Goal: Task Accomplishment & Management: Use online tool/utility

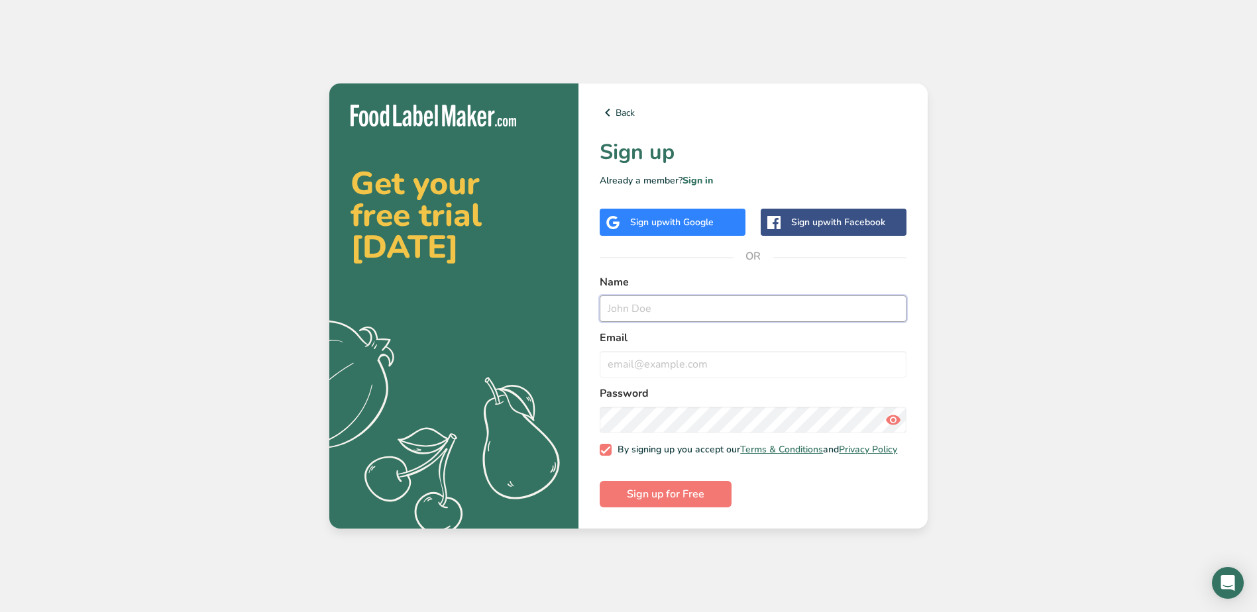
click at [710, 305] on input "text" at bounding box center [753, 309] width 307 height 27
type input "Aušrinė"
click at [864, 355] on input "email" at bounding box center [753, 364] width 307 height 27
type input "[EMAIL_ADDRESS][DOMAIN_NAME]"
click at [712, 494] on button "Sign up for Free" at bounding box center [666, 494] width 132 height 27
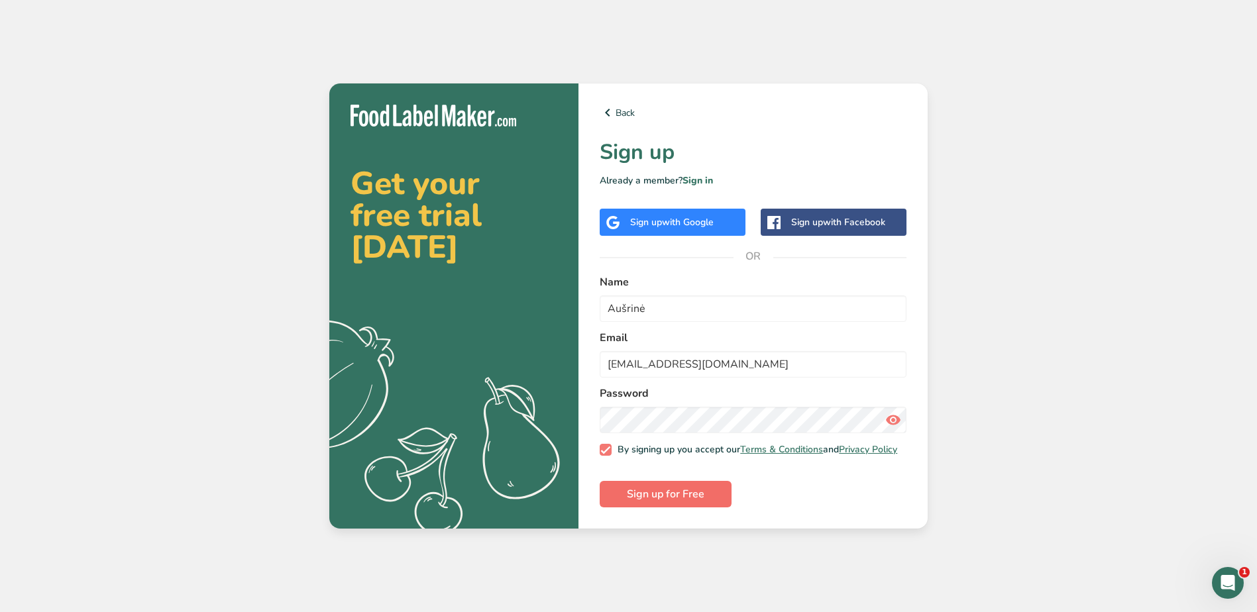
click at [712, 494] on form "Name Aušrinė Email [EMAIL_ADDRESS][DOMAIN_NAME] Password By signing up you acce…" at bounding box center [753, 390] width 307 height 233
click at [710, 174] on link "Sign in" at bounding box center [698, 180] width 30 height 13
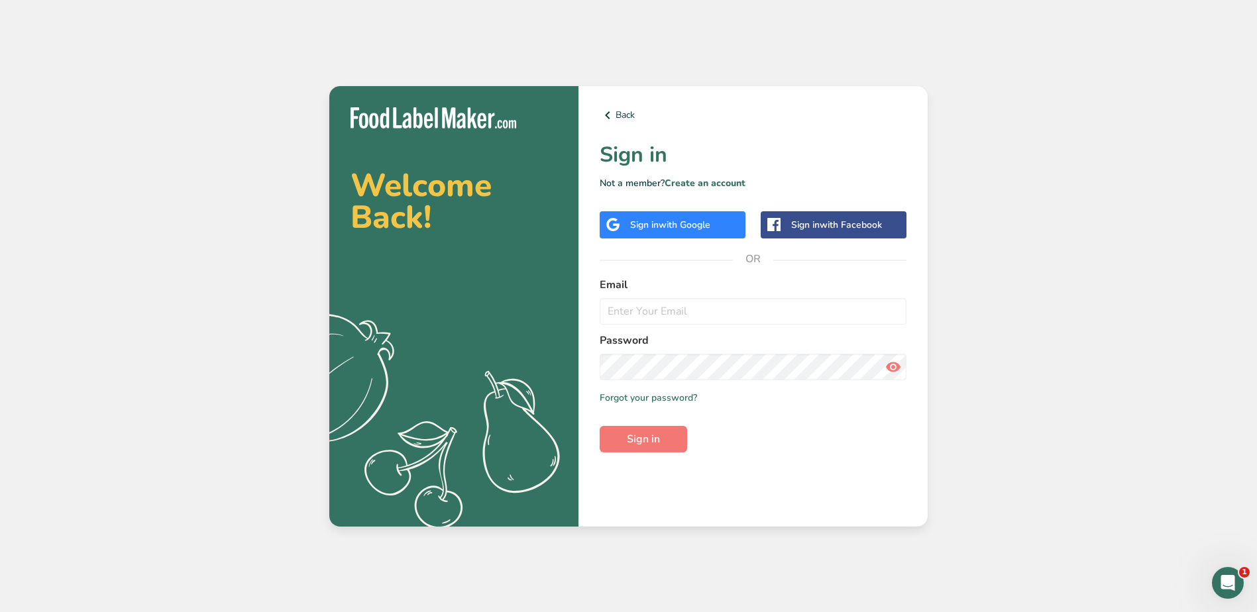
click at [745, 133] on div "Back Sign in Not a member? Create an account Sign in with Google Sign in with F…" at bounding box center [753, 306] width 349 height 441
click at [656, 310] on input "email" at bounding box center [753, 311] width 307 height 27
type input "[EMAIL_ADDRESS][DOMAIN_NAME]"
click at [662, 429] on button "Sign in" at bounding box center [643, 439] width 87 height 27
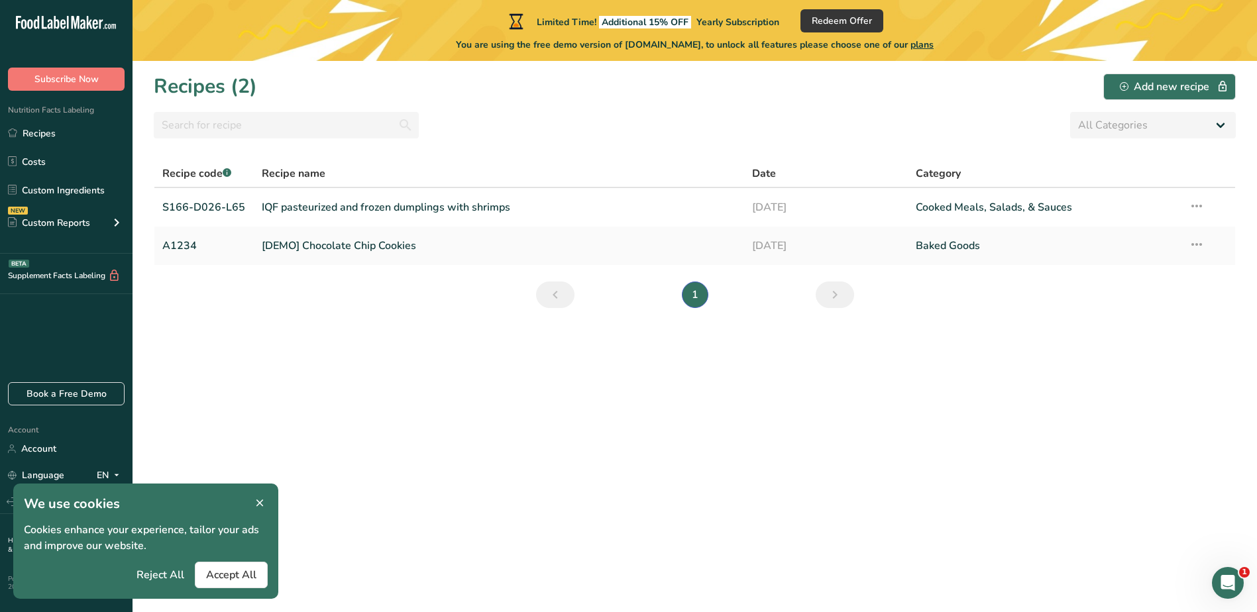
click at [700, 295] on li "1" at bounding box center [695, 295] width 32 height 27
click at [507, 213] on link "IQF pasteurized and frozen dumplings with shrimps" at bounding box center [499, 208] width 475 height 28
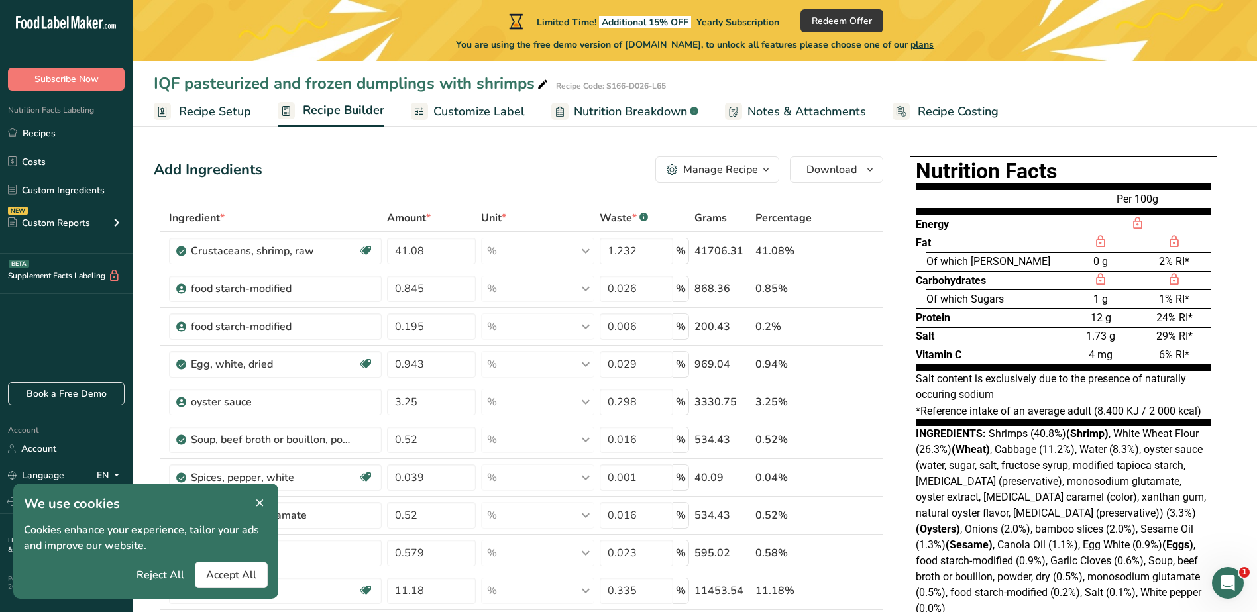
click at [463, 109] on span "Customize Label" at bounding box center [478, 112] width 91 height 18
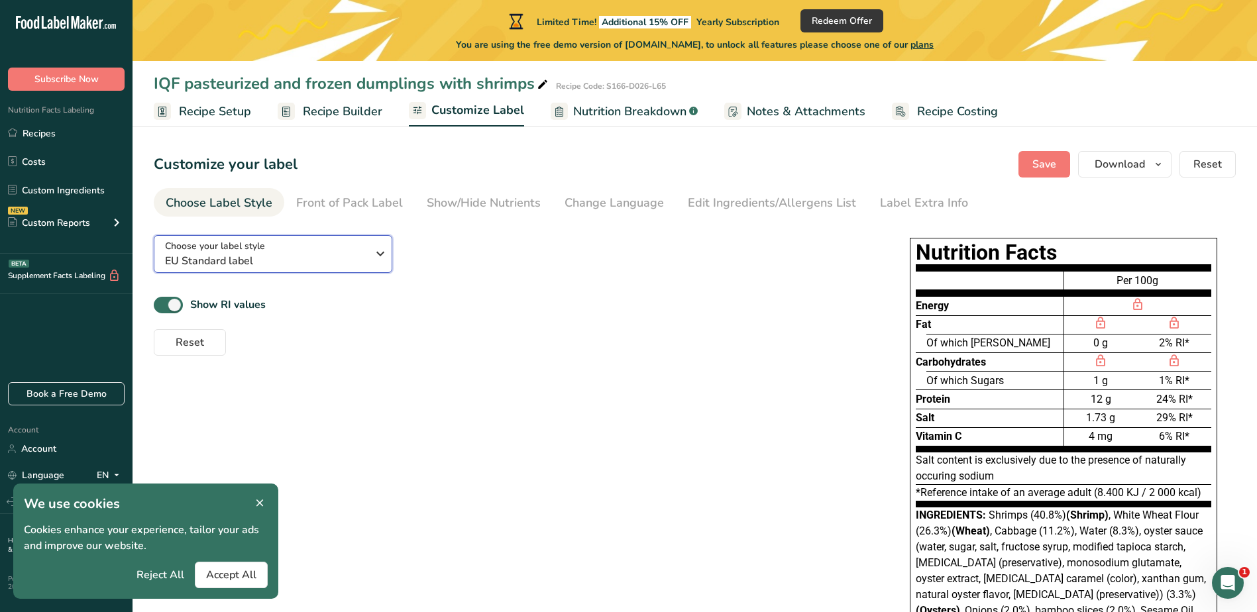
click at [366, 253] on span "EU Standard label" at bounding box center [266, 261] width 202 height 16
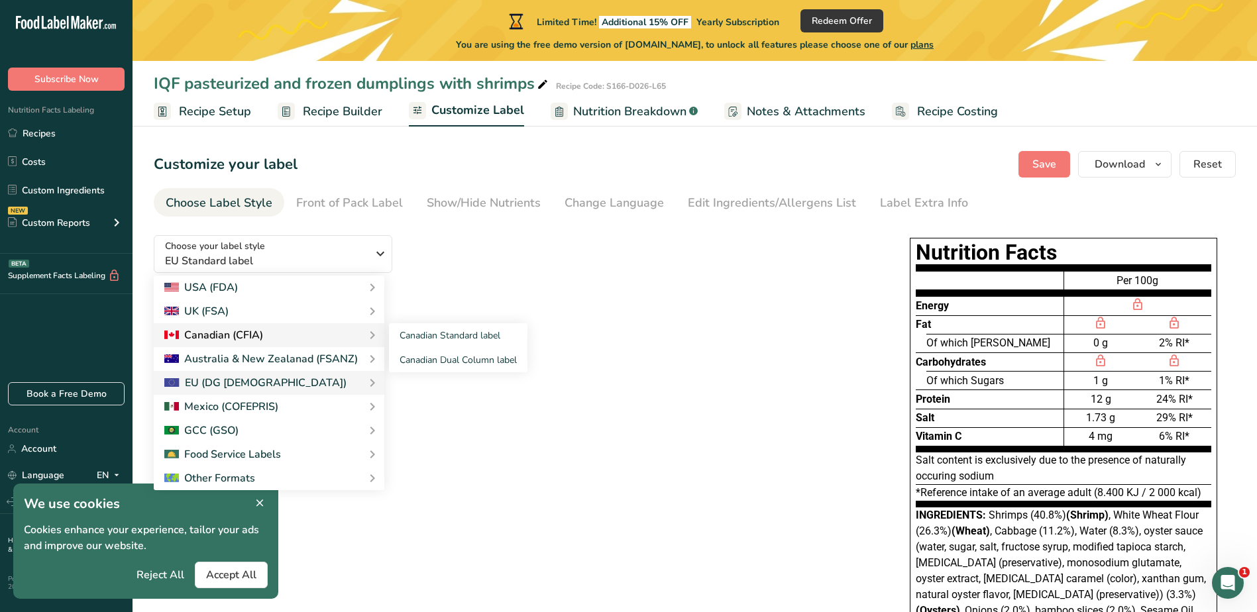
click at [317, 333] on div "Canadian (CFIA)" at bounding box center [268, 335] width 209 height 16
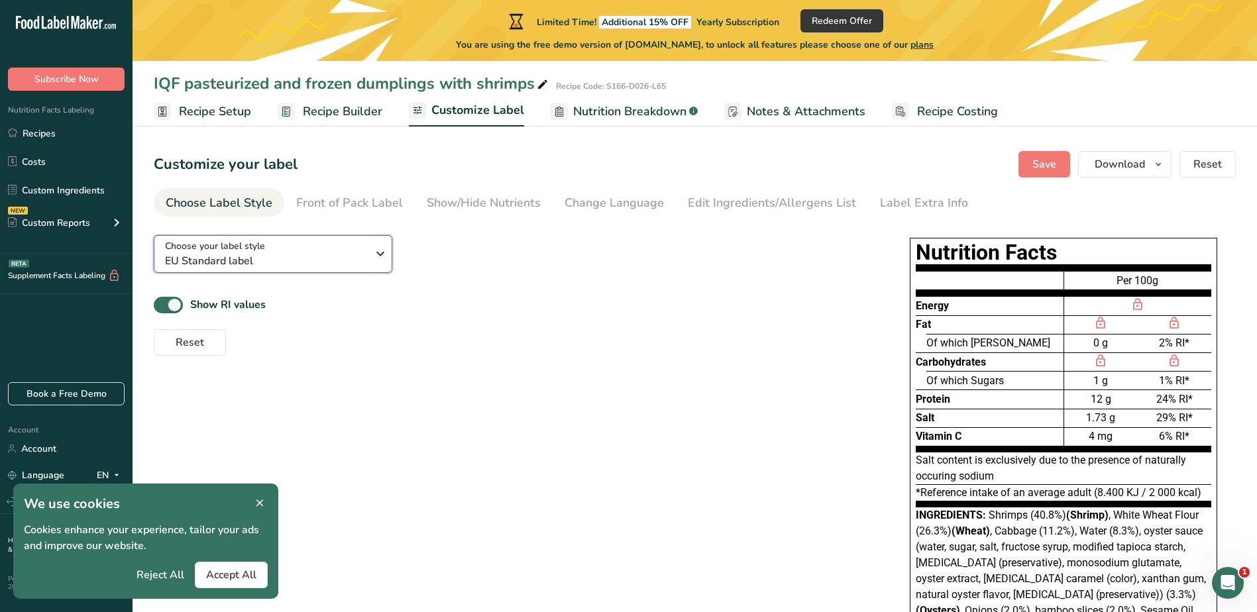
click at [364, 260] on span "EU Standard label" at bounding box center [266, 261] width 202 height 16
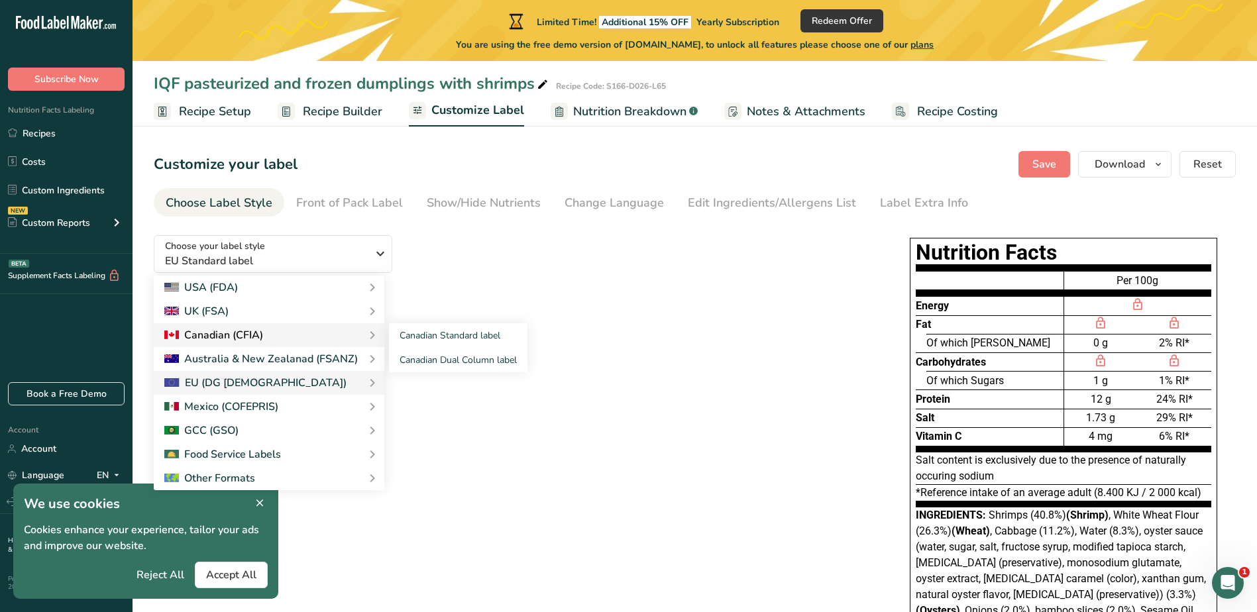
click at [327, 334] on div "Canadian (CFIA)" at bounding box center [268, 335] width 209 height 16
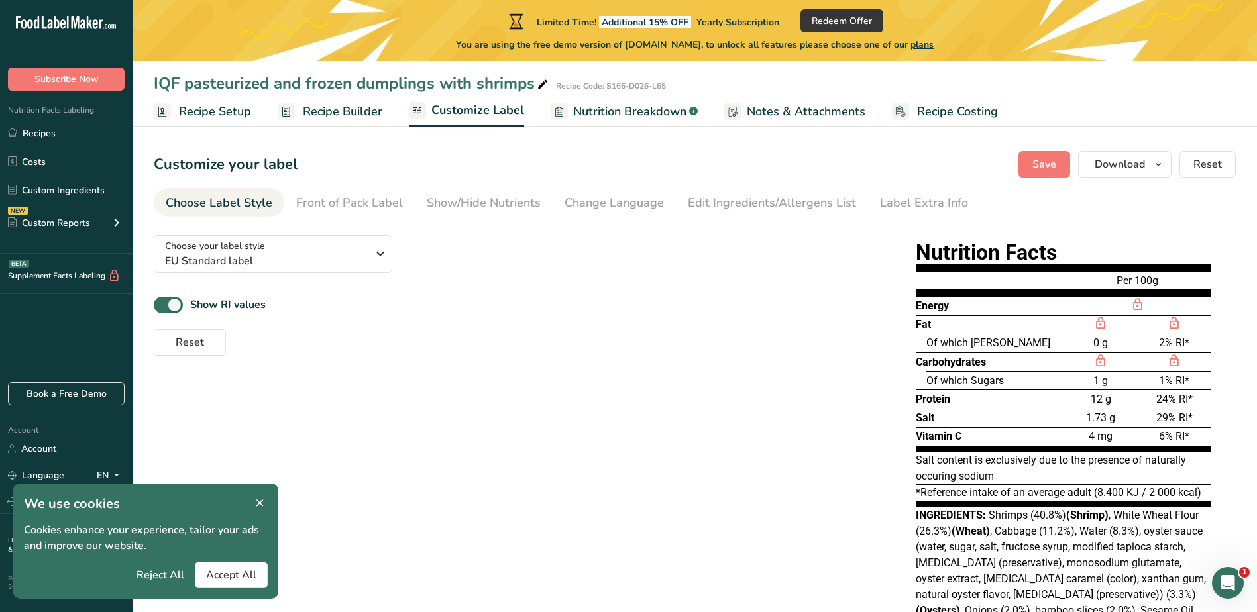
click at [325, 308] on div "Show RI values" at bounding box center [512, 305] width 716 height 22
click at [329, 262] on span "EU Standard label" at bounding box center [266, 261] width 202 height 16
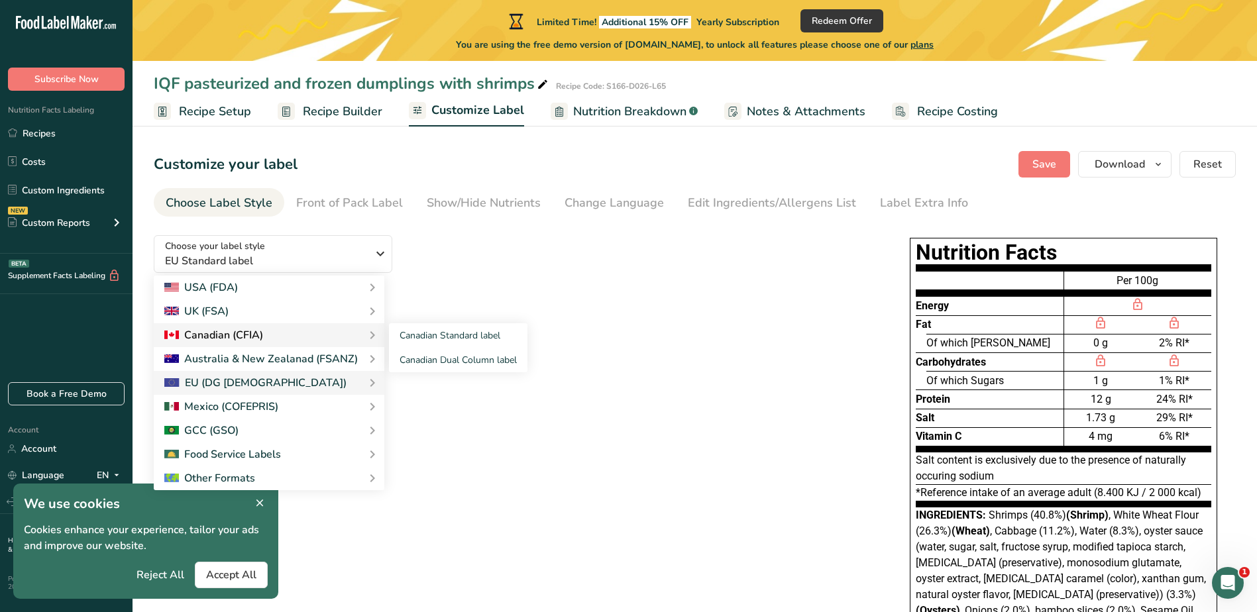
click at [296, 323] on div "Canadian (CFIA)" at bounding box center [269, 335] width 231 height 24
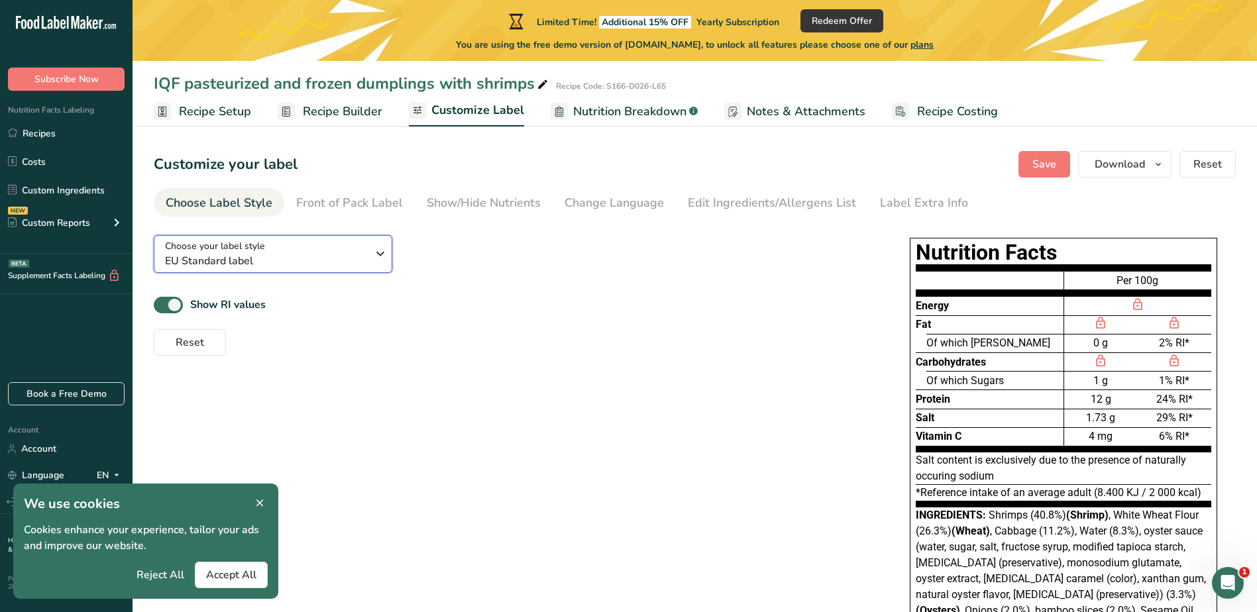
click at [307, 269] on button "Choose your label style EU Standard label" at bounding box center [273, 254] width 239 height 38
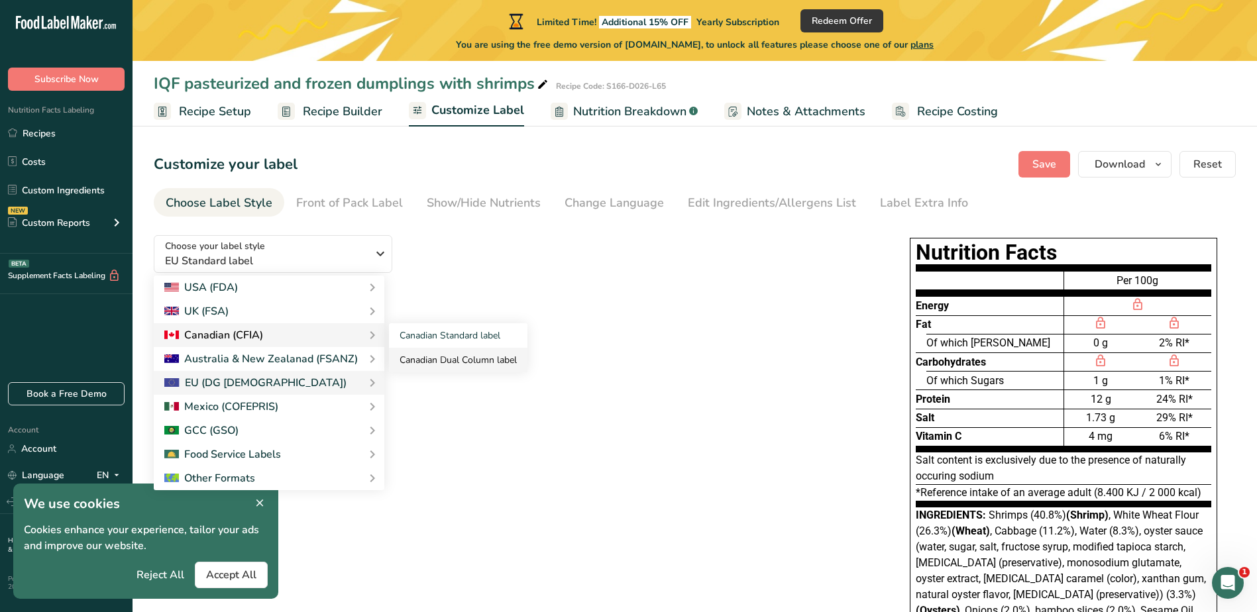
click at [429, 350] on link "Canadian Dual Column label" at bounding box center [458, 360] width 138 height 25
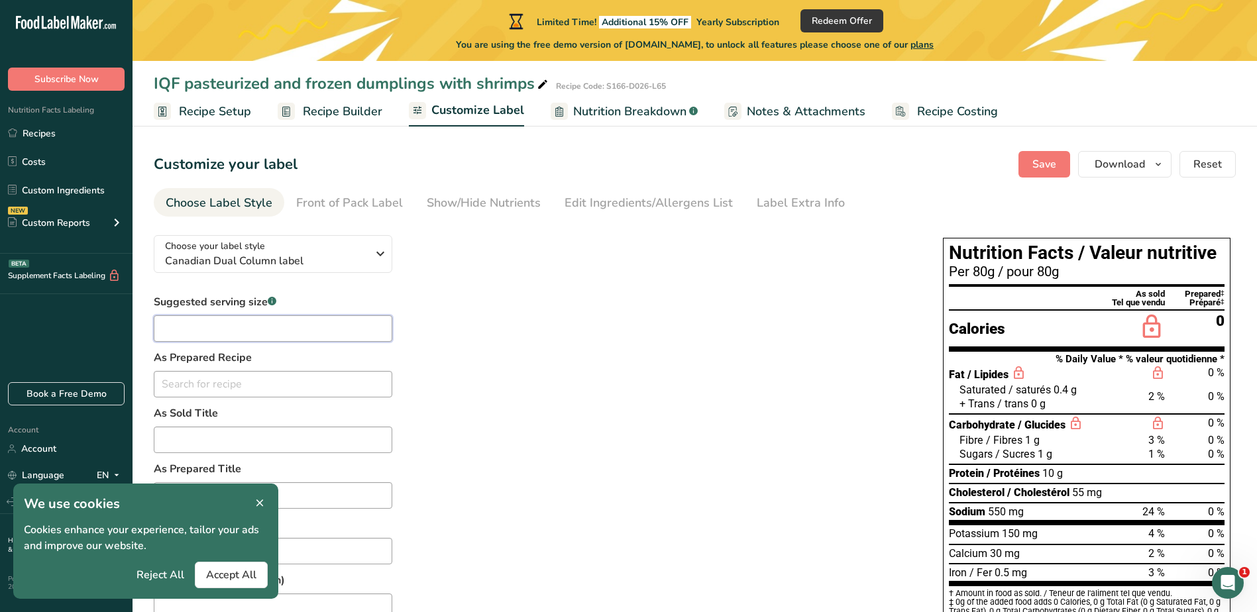
drag, startPoint x: 304, startPoint y: 333, endPoint x: 302, endPoint y: 322, distance: 11.4
click at [304, 333] on input "text" at bounding box center [273, 328] width 239 height 27
type input "4"
type input "4 pieces"
click at [276, 385] on input "text" at bounding box center [273, 384] width 239 height 27
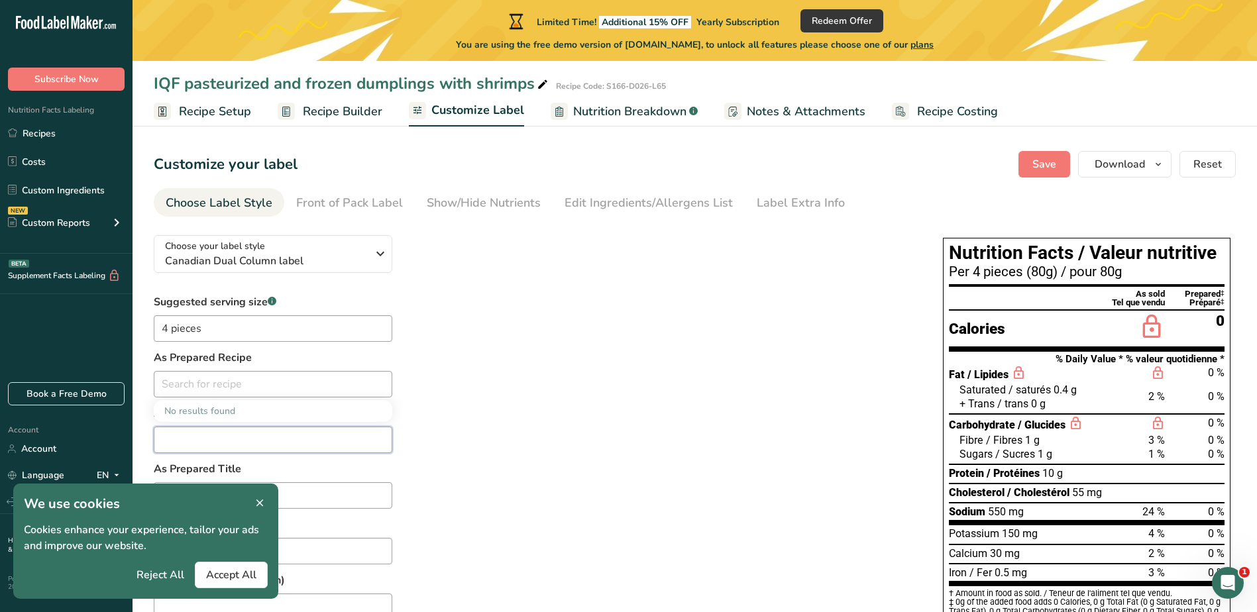
click at [270, 445] on input "text" at bounding box center [273, 440] width 239 height 27
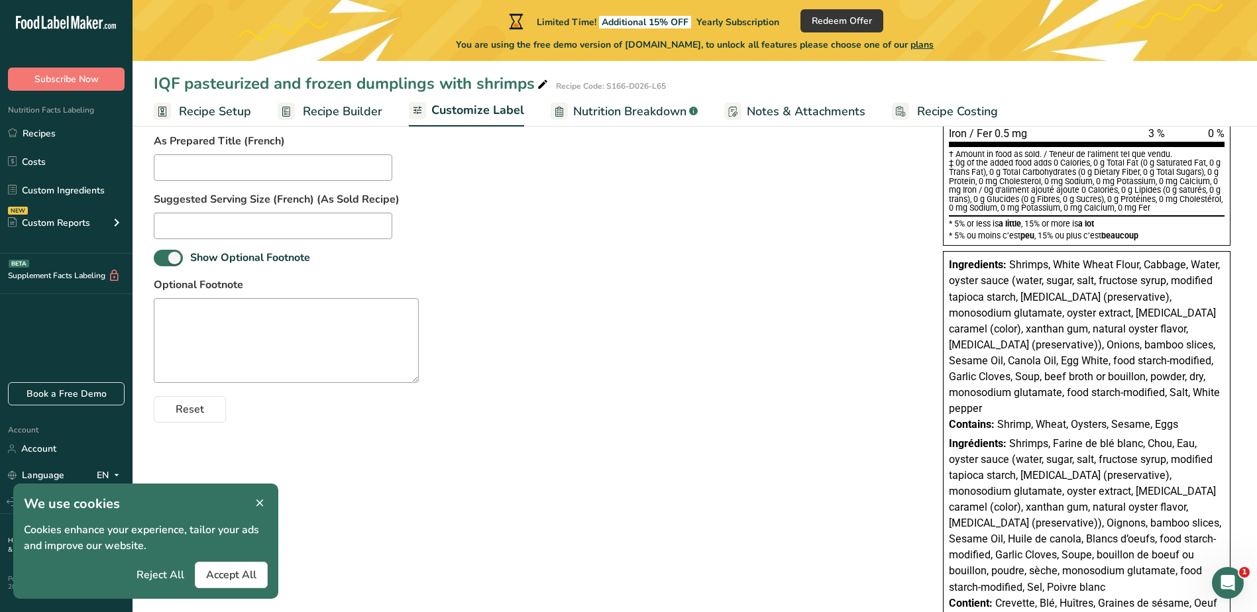
scroll to position [463, 0]
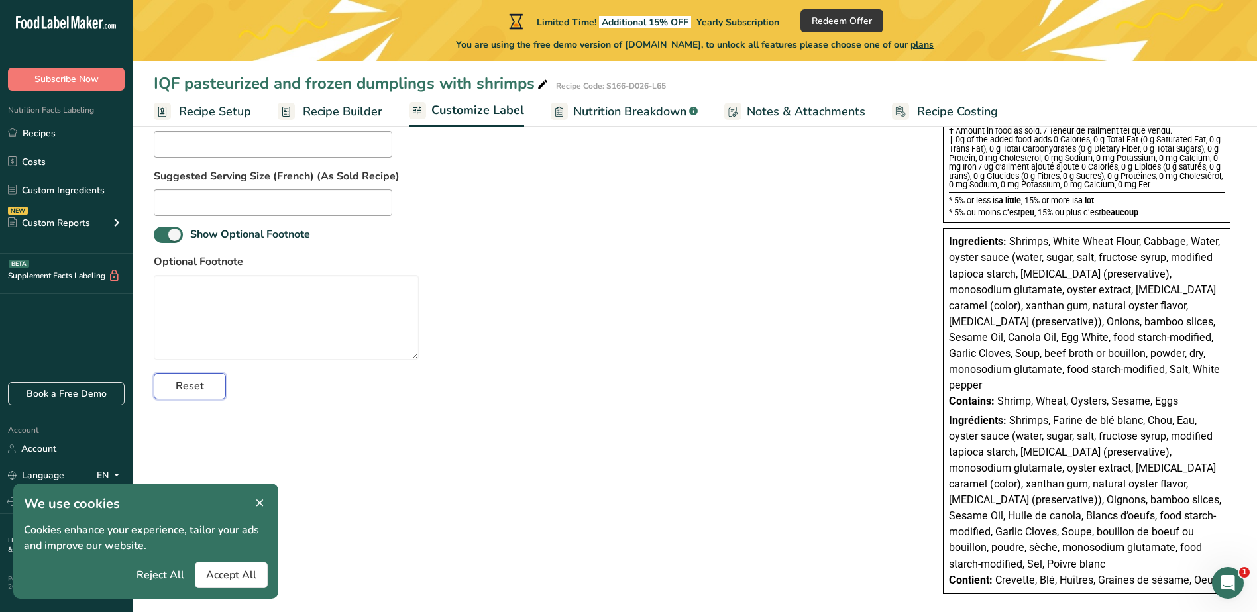
click at [177, 388] on span "Reset" at bounding box center [190, 386] width 28 height 16
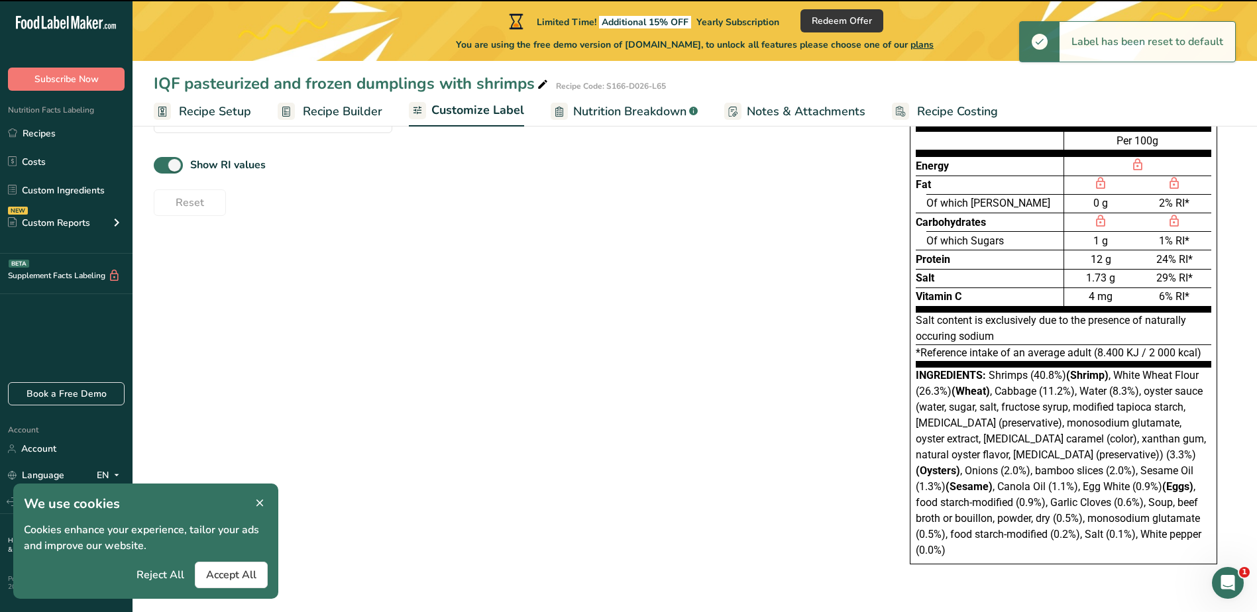
scroll to position [0, 0]
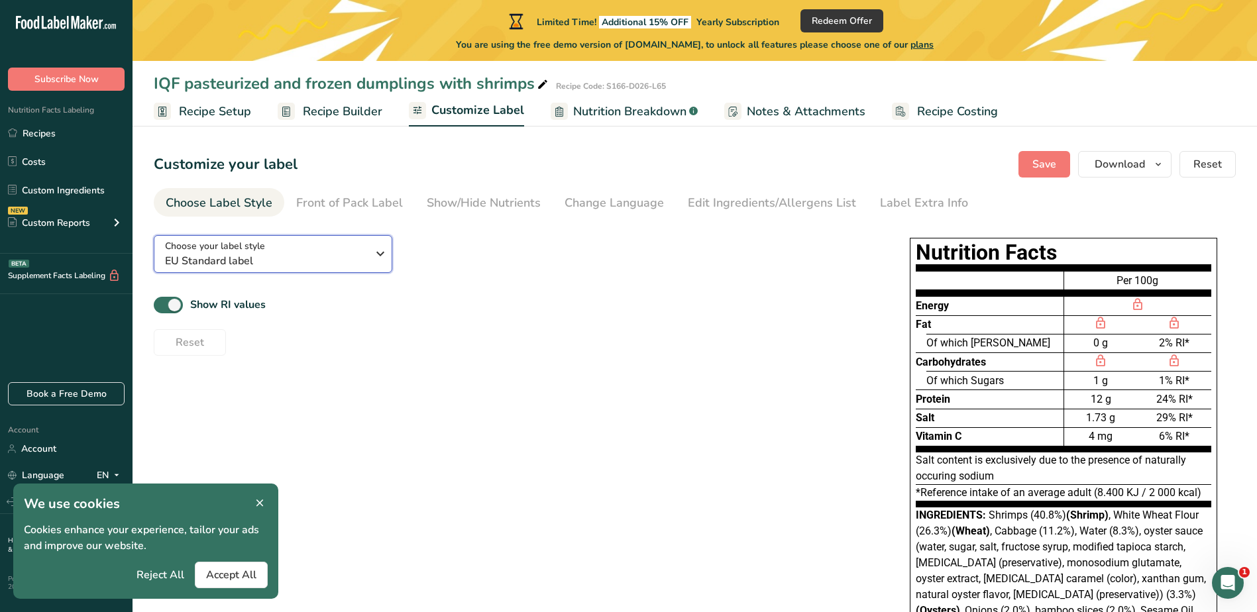
click at [288, 256] on span "EU Standard label" at bounding box center [266, 261] width 202 height 16
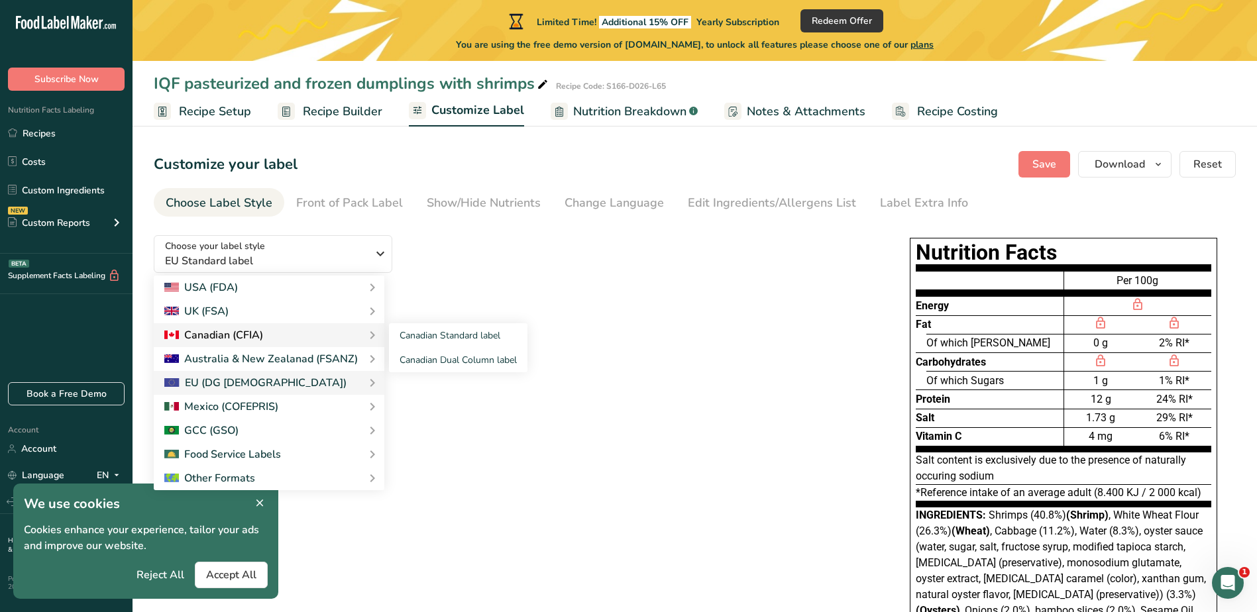
click at [288, 333] on div "Canadian (CFIA)" at bounding box center [268, 335] width 209 height 16
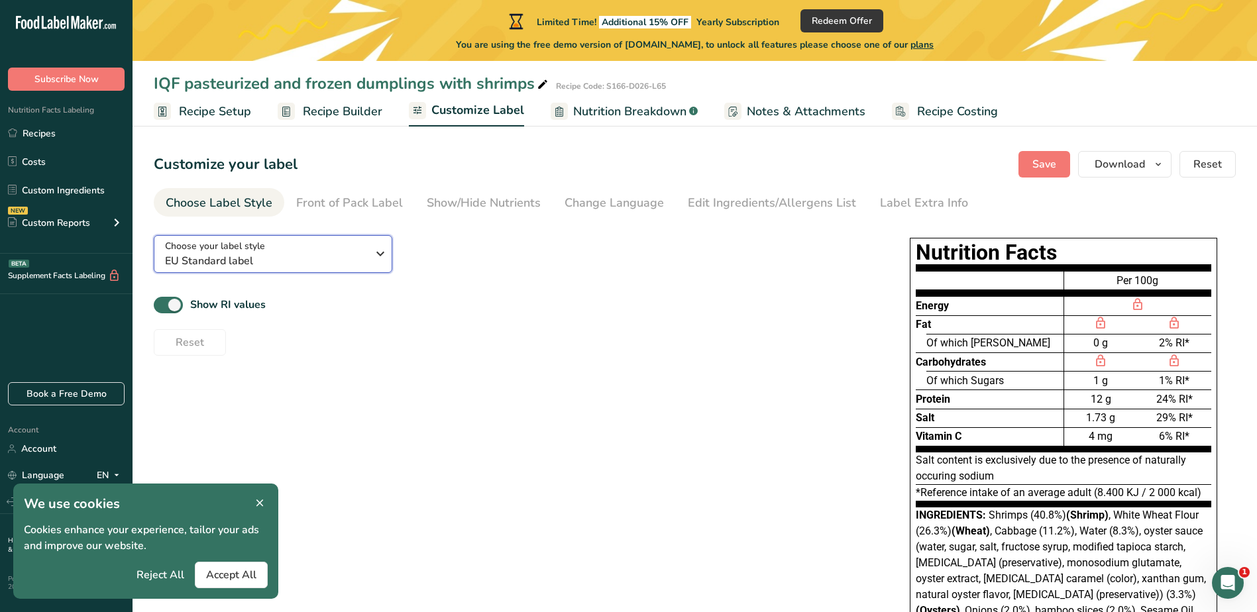
click at [327, 261] on span "EU Standard label" at bounding box center [266, 261] width 202 height 16
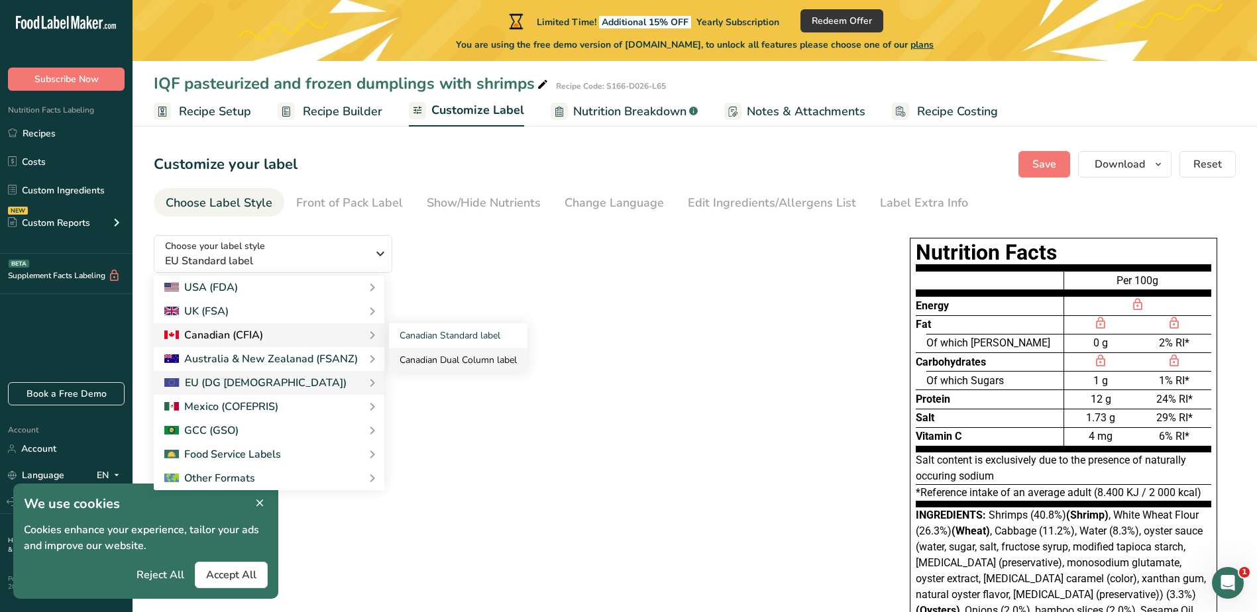
click at [437, 353] on link "Canadian Dual Column label" at bounding box center [458, 360] width 138 height 25
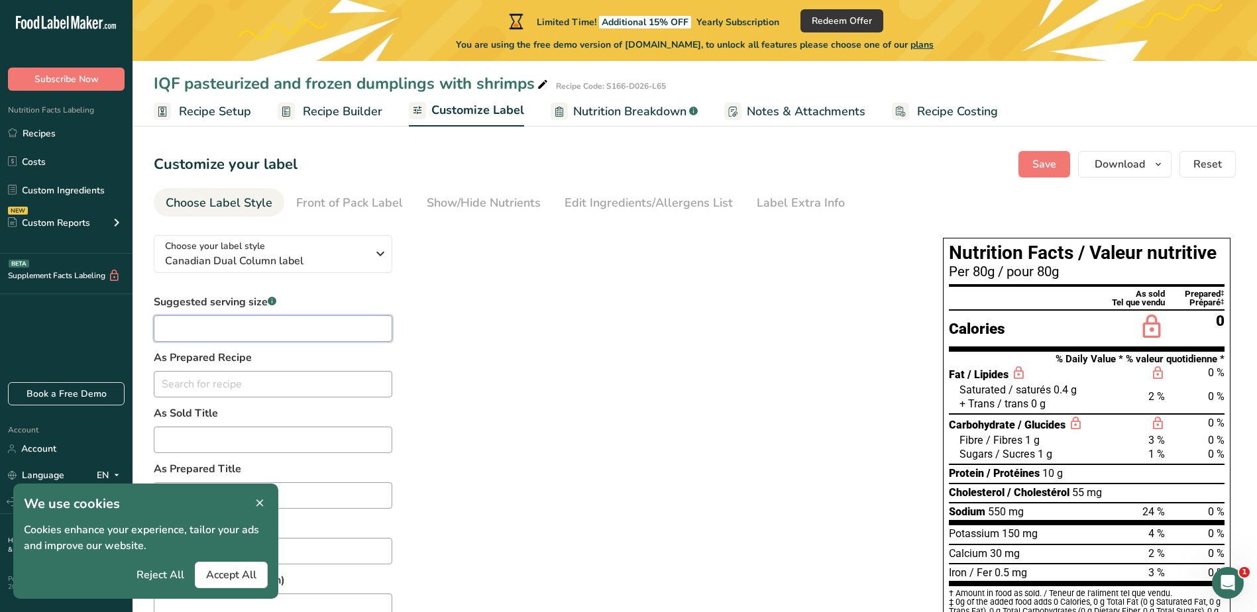
click at [313, 331] on input "text" at bounding box center [273, 328] width 239 height 27
type input "4 pieces"
click at [483, 370] on div "Suggested serving size .a-a{fill:#347362;}.b-a{fill:#fff;} 4 pieces As Prepared…" at bounding box center [535, 578] width 763 height 568
click at [1026, 158] on button "Save" at bounding box center [1045, 164] width 52 height 27
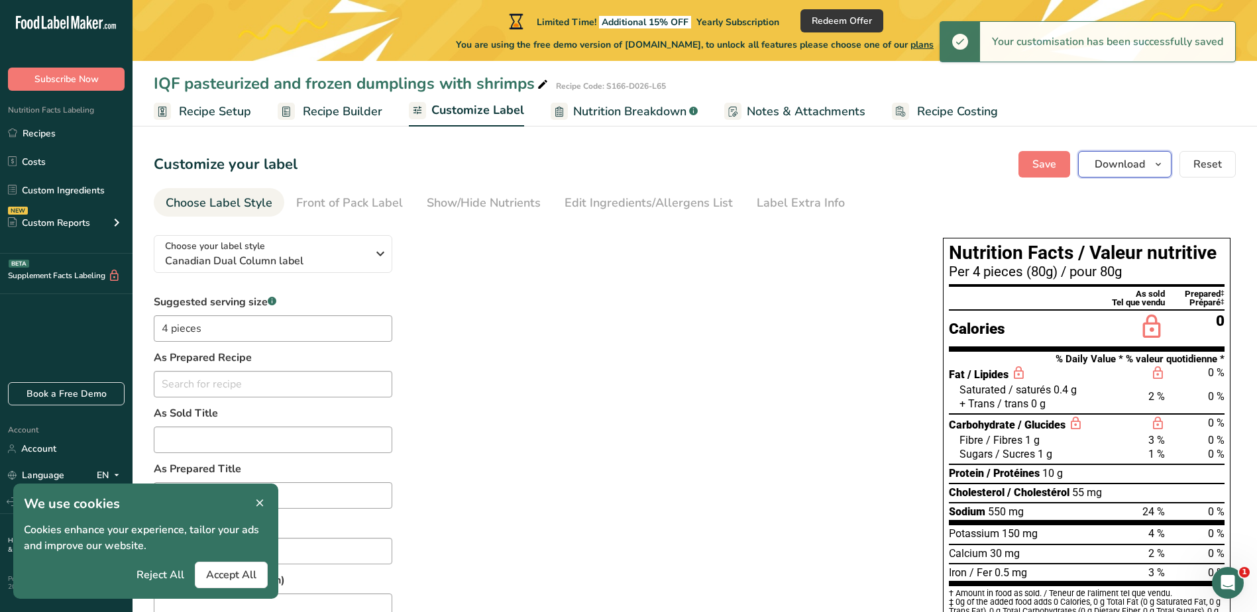
click at [1115, 165] on span "Download" at bounding box center [1120, 164] width 50 height 16
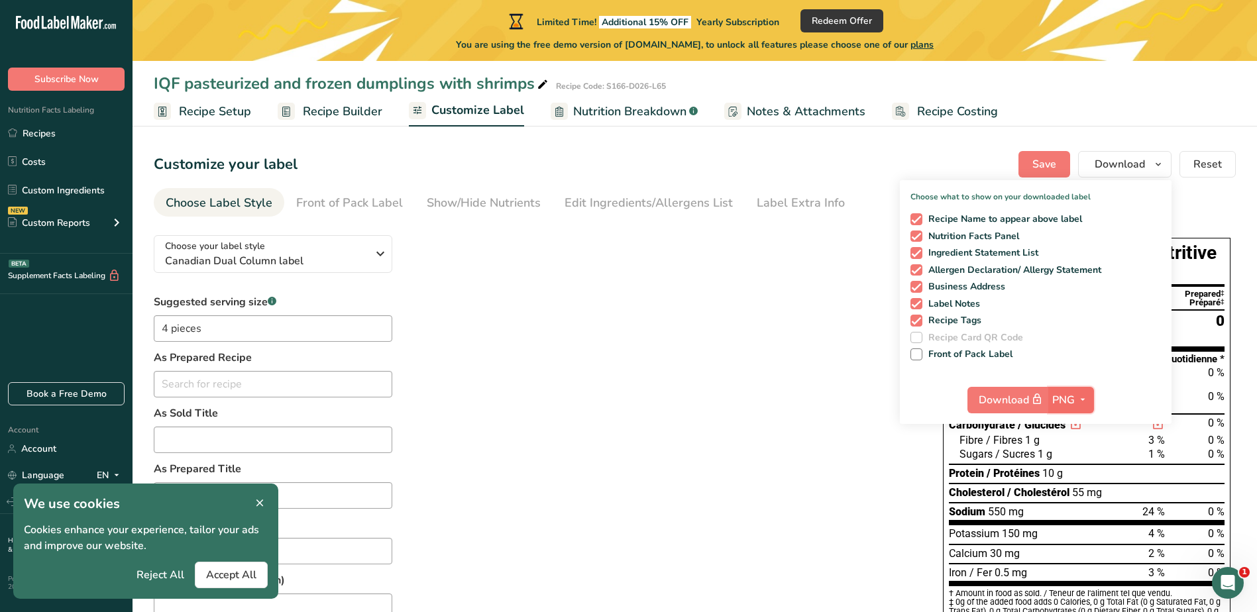
click at [1070, 402] on span "PNG" at bounding box center [1063, 400] width 23 height 16
click at [1075, 494] on link "PDF" at bounding box center [1073, 493] width 42 height 22
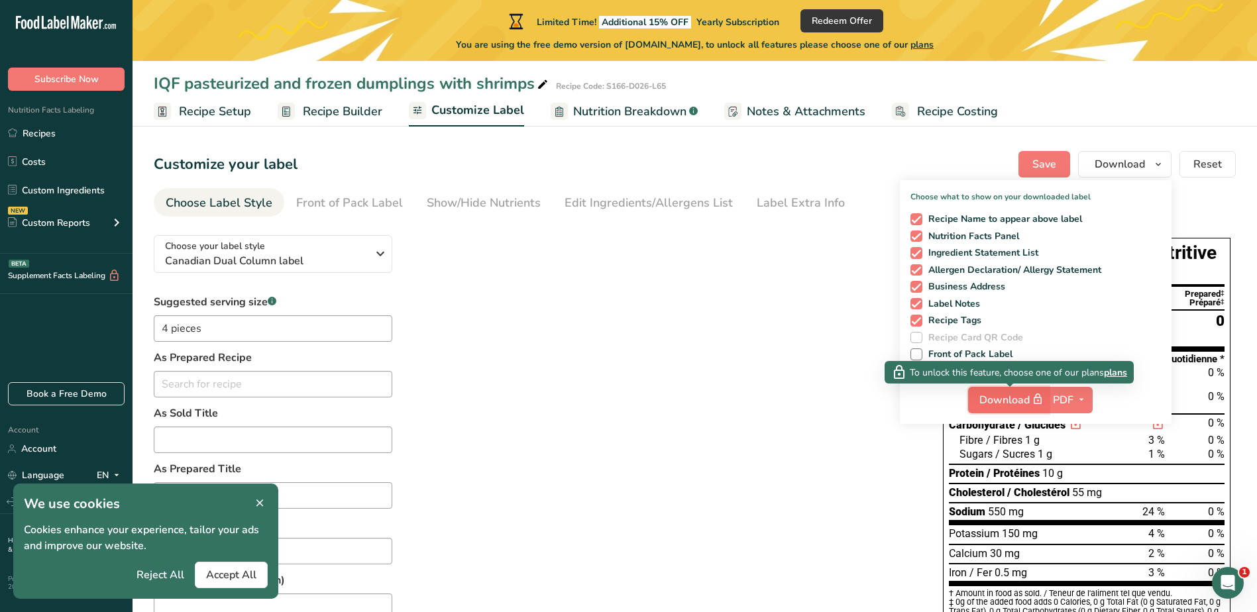
click at [1011, 398] on span "Download" at bounding box center [1012, 400] width 66 height 17
click at [1012, 398] on span "Download" at bounding box center [1012, 400] width 66 height 17
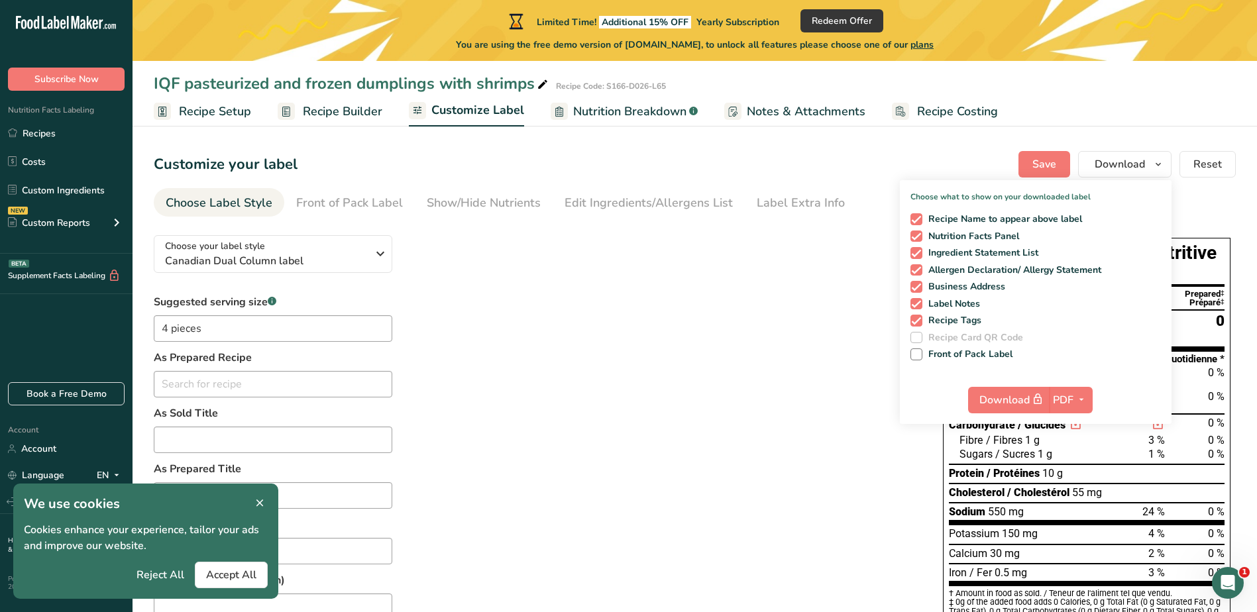
click at [926, 156] on div "Customize your label Save Download Choose what to show on your downloaded label…" at bounding box center [695, 164] width 1082 height 27
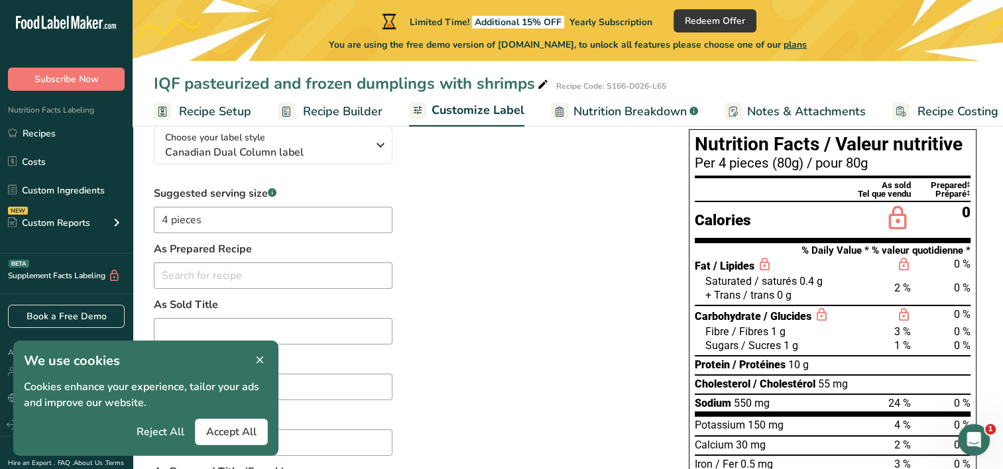
scroll to position [133, 0]
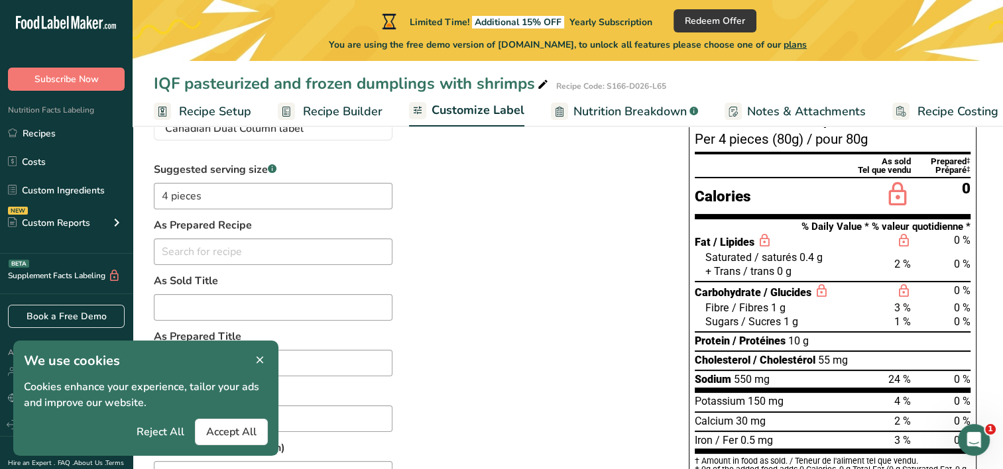
click at [741, 308] on span "/ Fibres" at bounding box center [750, 308] width 36 height 13
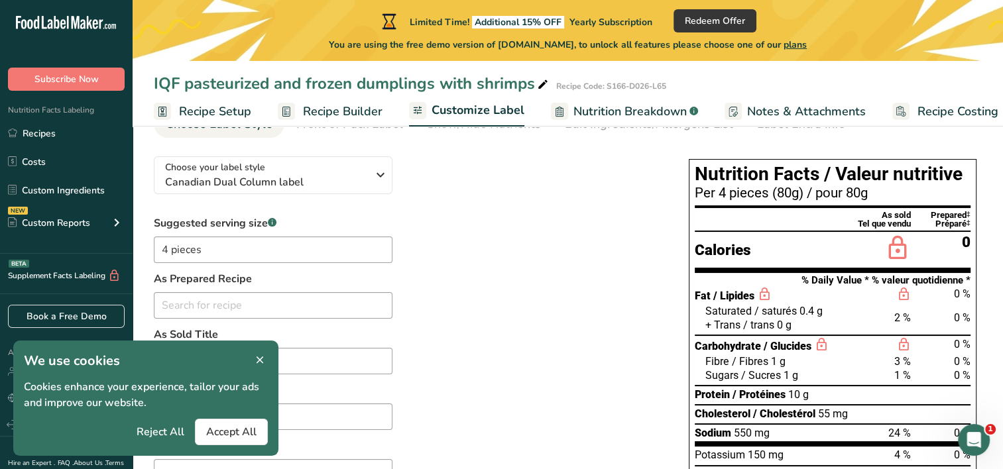
scroll to position [73, 0]
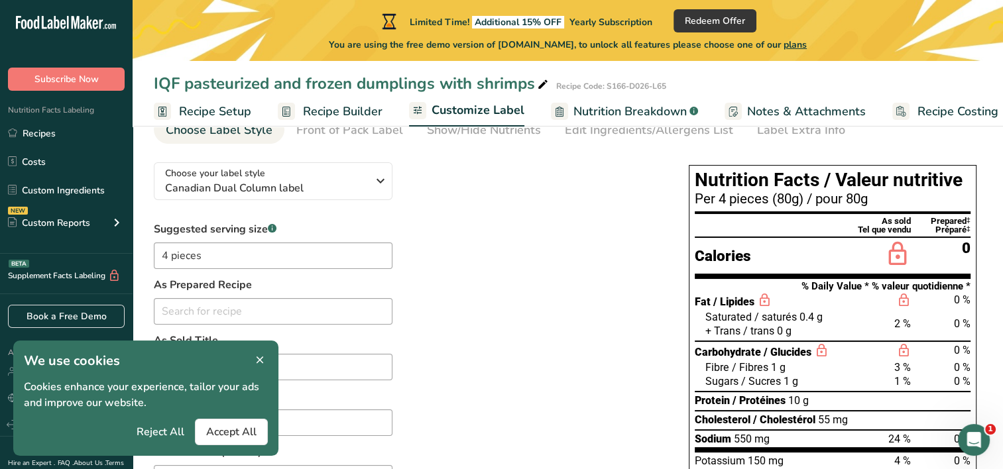
click at [692, 168] on div "Nutrition Facts / Valeur nutritive Per 4 pieces (80g) / pour 80g As sold Prepar…" at bounding box center [833, 388] width 288 height 447
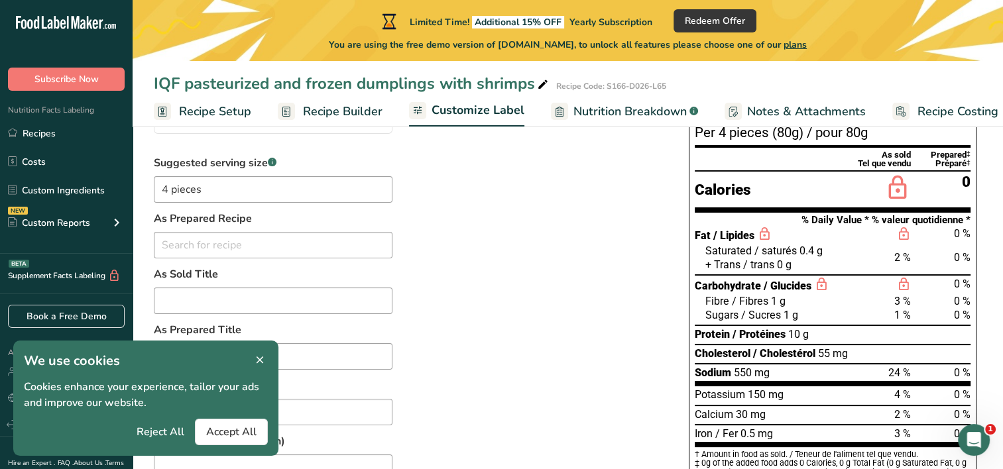
scroll to position [0, 0]
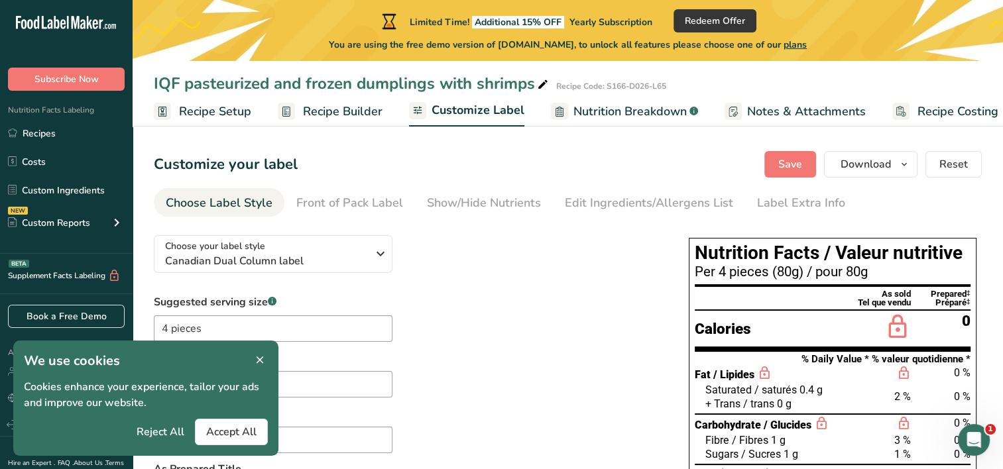
click at [691, 239] on div "Nutrition Facts / Valeur nutritive Per 4 pieces (80g) / pour 80g As sold Prepar…" at bounding box center [833, 461] width 288 height 447
click at [712, 262] on h1 "Nutrition Facts / Valeur nutritive" at bounding box center [832, 253] width 276 height 19
click at [309, 117] on span "Recipe Builder" at bounding box center [343, 112] width 80 height 18
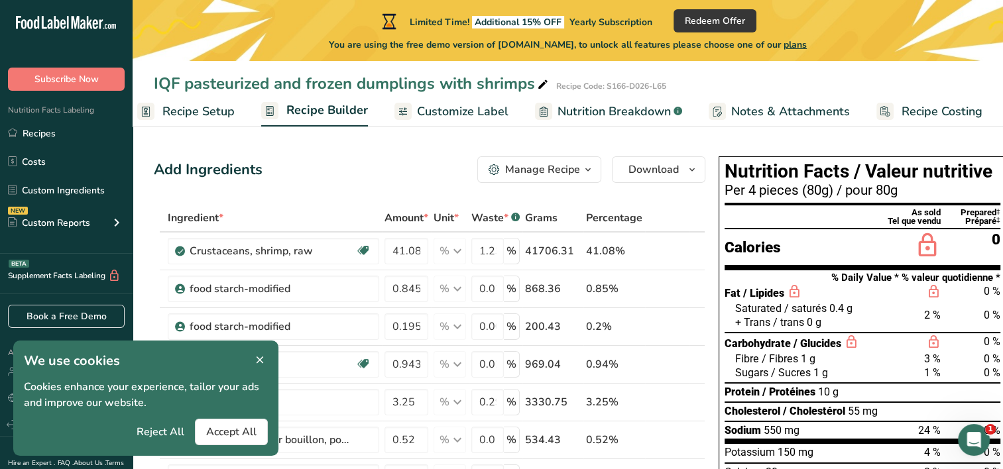
click at [207, 117] on span "Recipe Setup" at bounding box center [198, 112] width 72 height 18
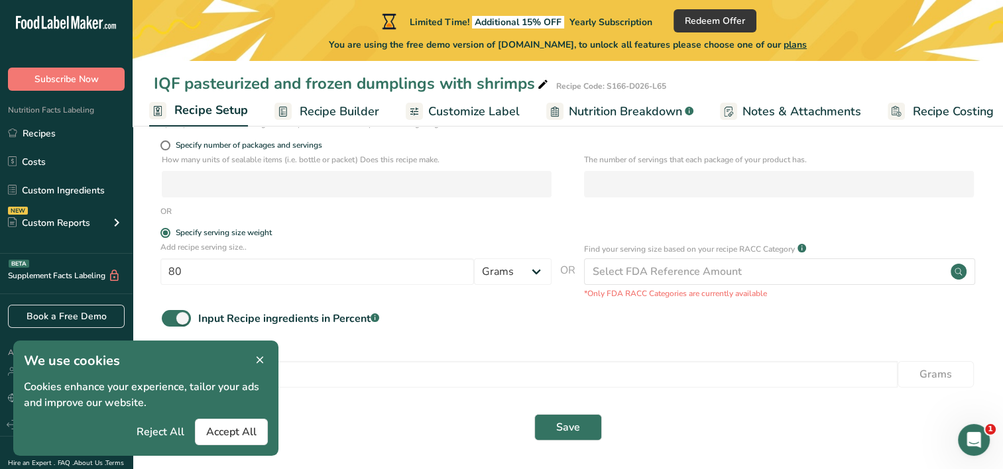
scroll to position [199, 0]
click at [328, 120] on link "Recipe Builder" at bounding box center [326, 112] width 105 height 30
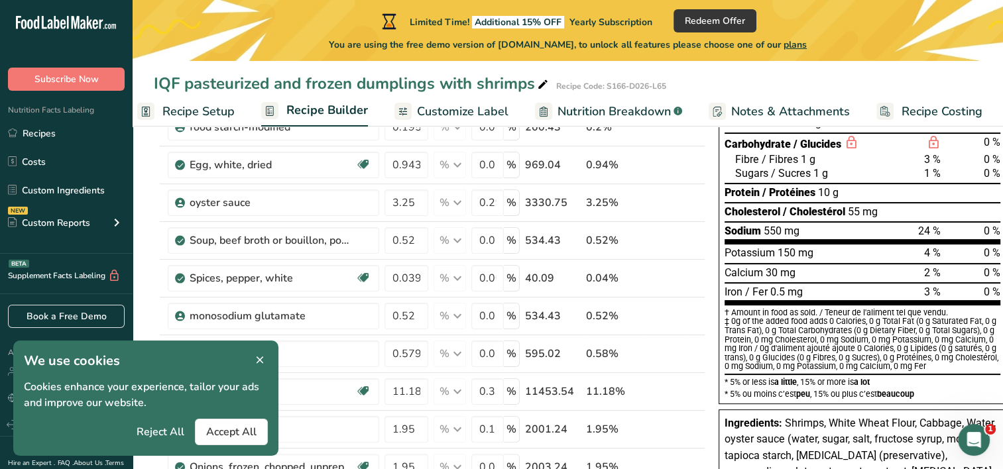
click at [255, 353] on icon at bounding box center [260, 360] width 12 height 19
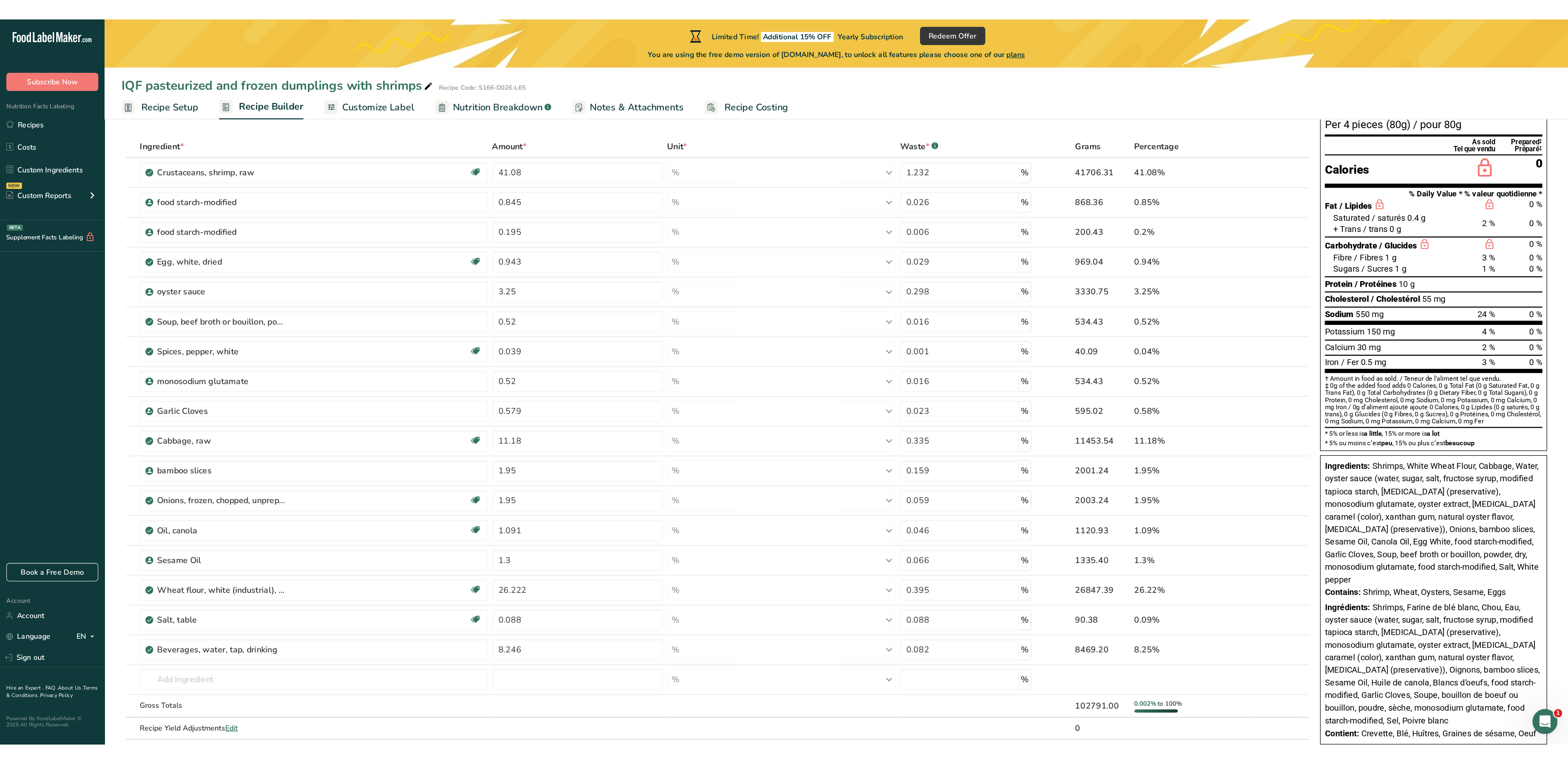
scroll to position [42, 0]
